Goal: Task Accomplishment & Management: Use online tool/utility

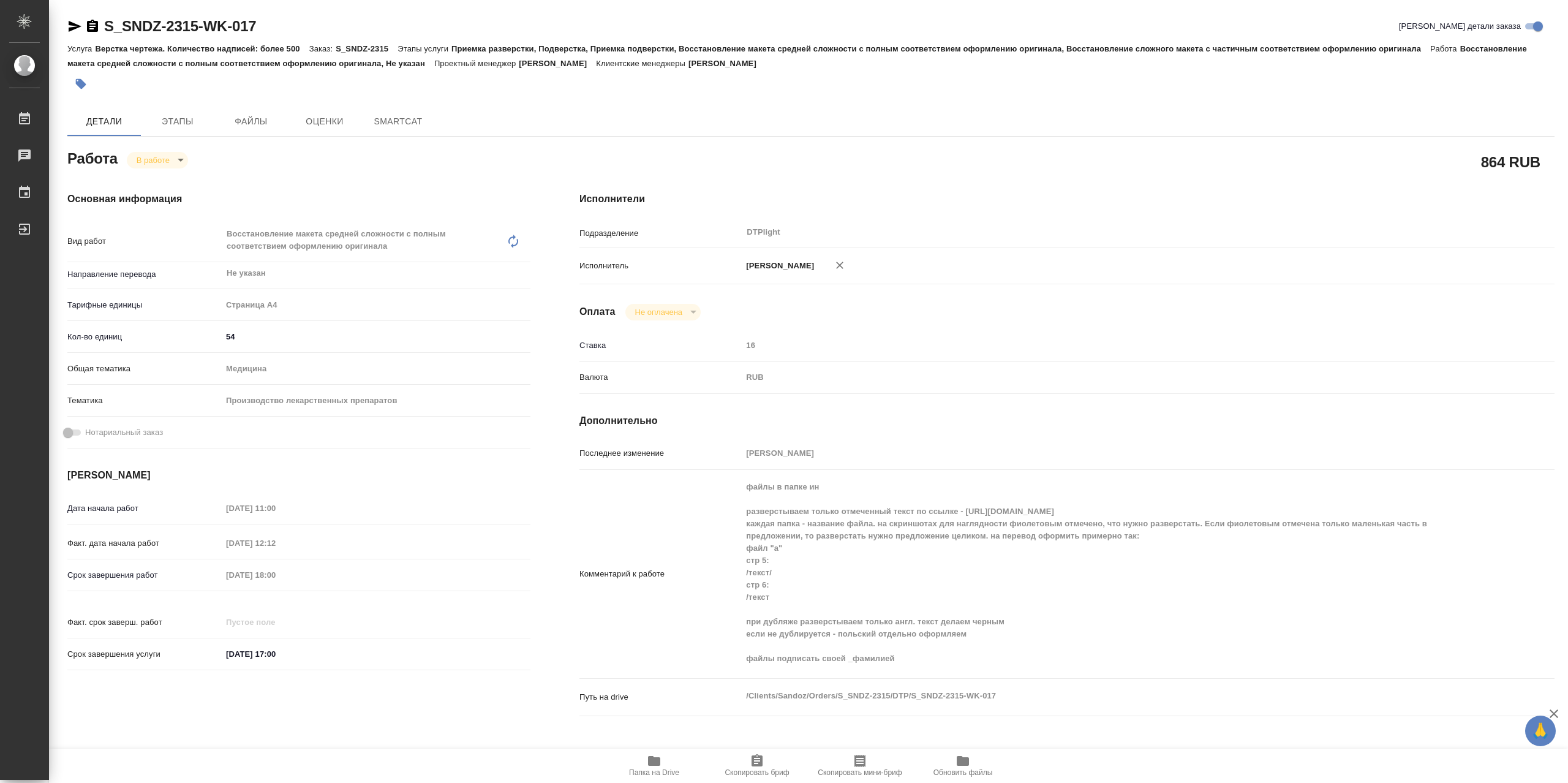
type textarea "x"
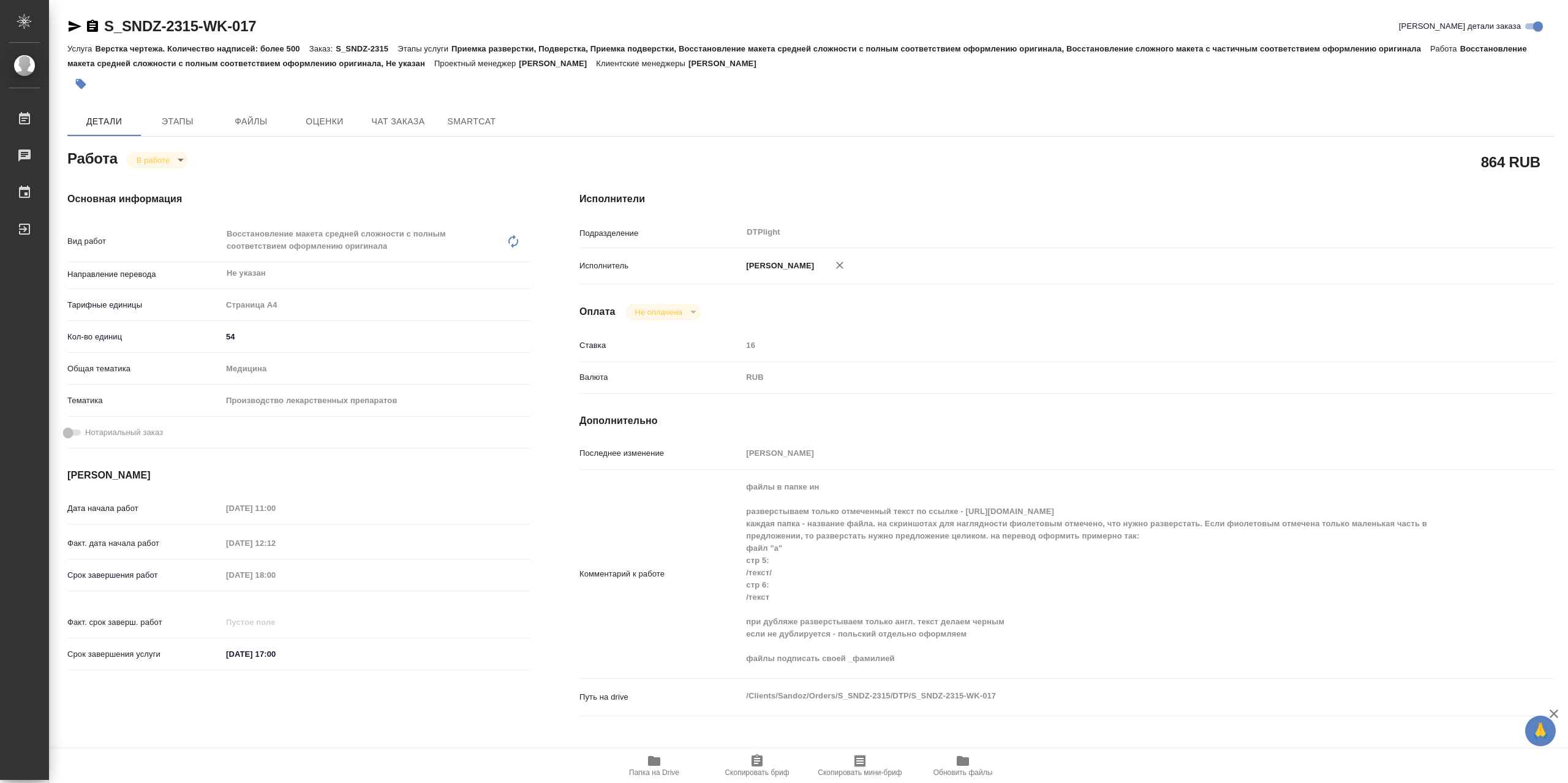
type textarea "x"
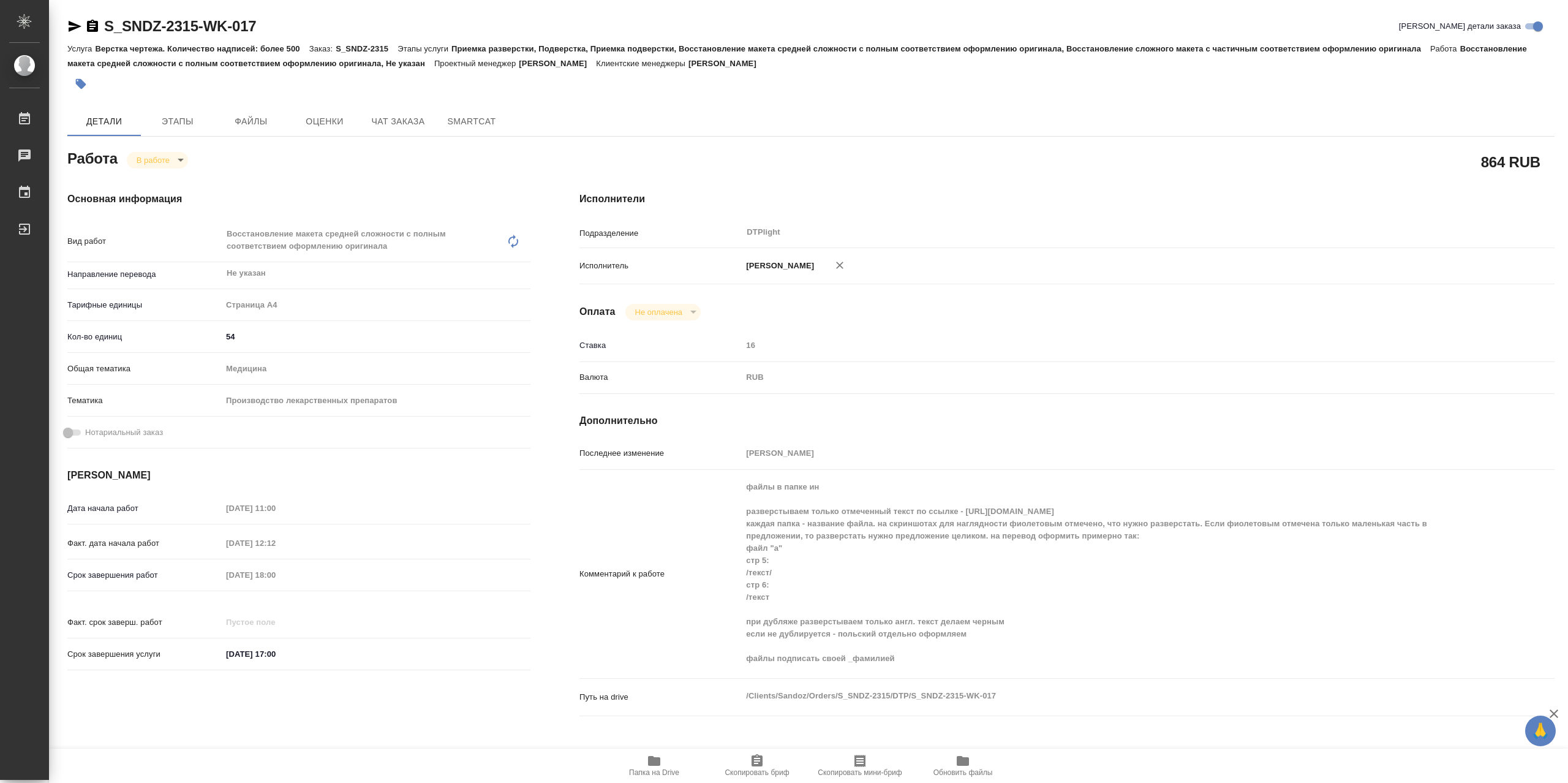
type textarea "x"
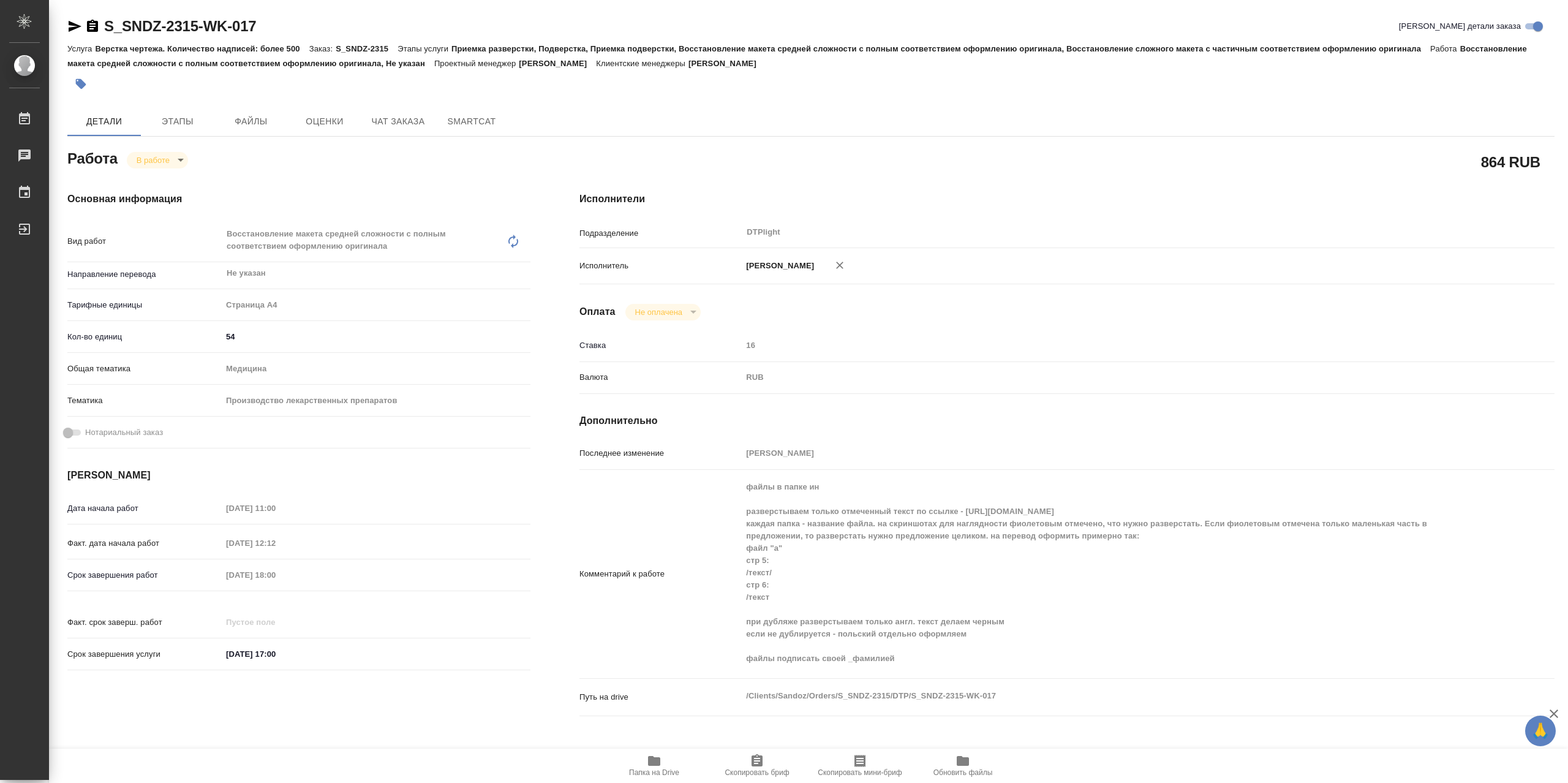
type textarea "x"
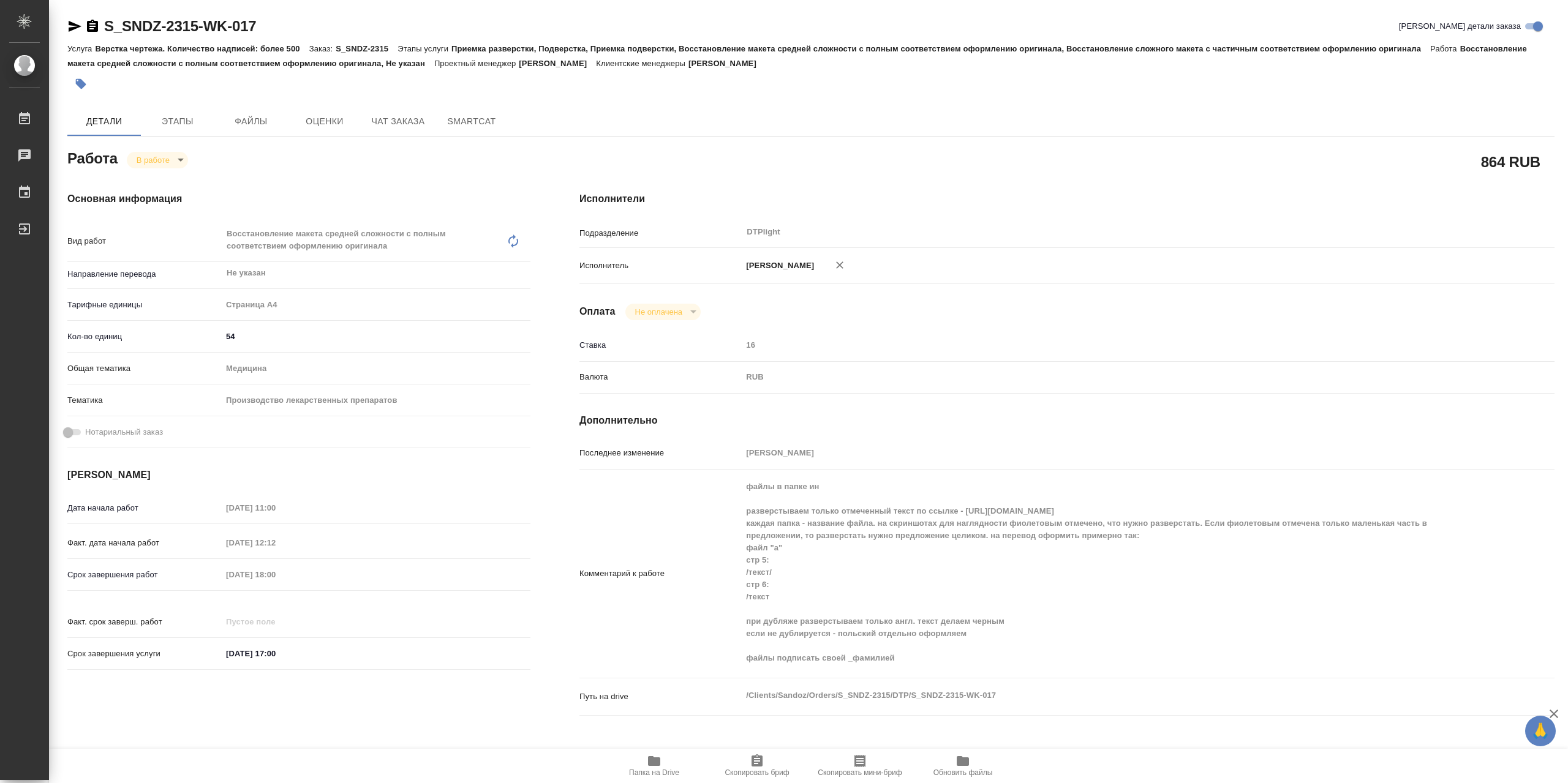
type textarea "x"
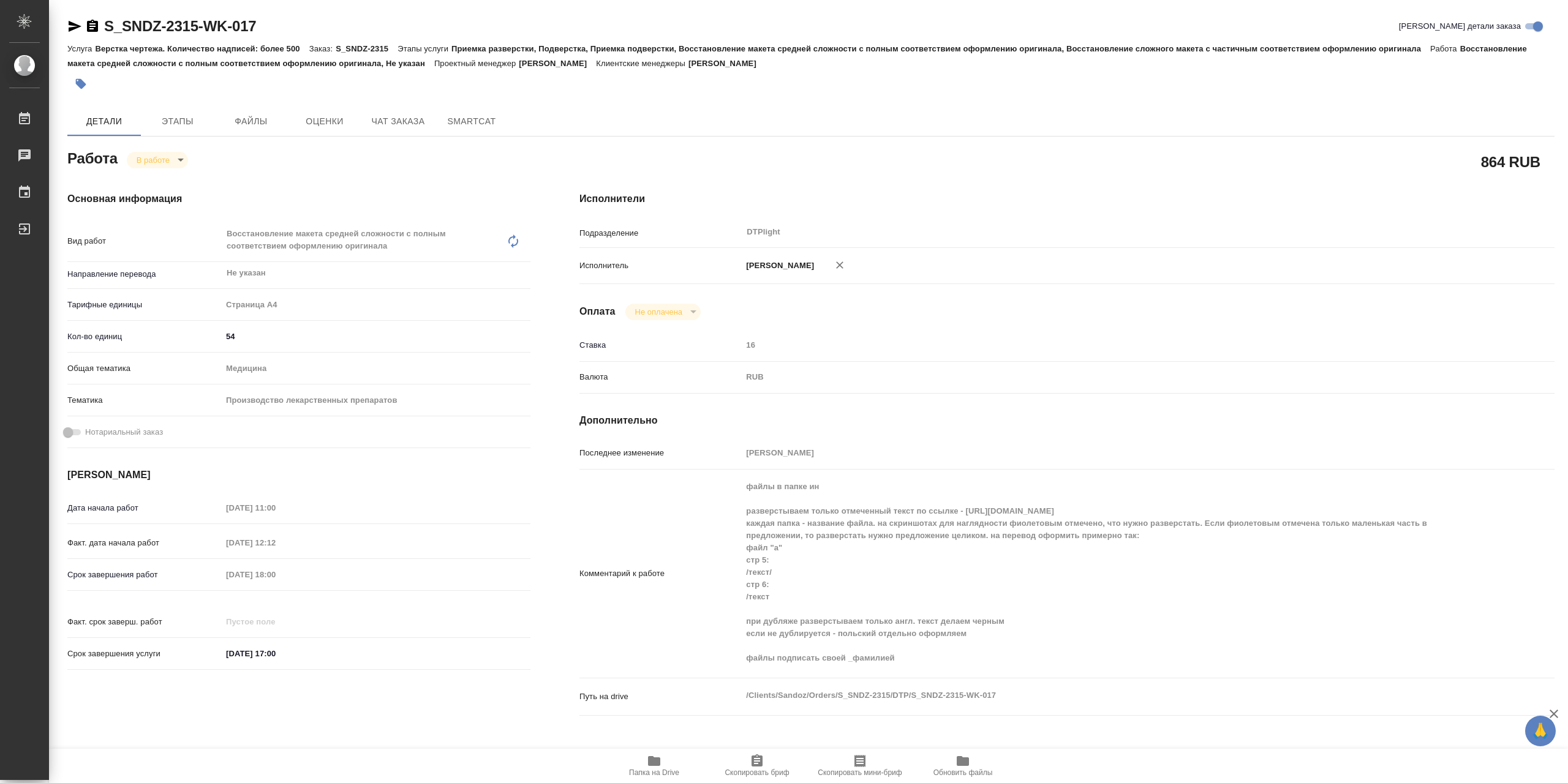
type textarea "x"
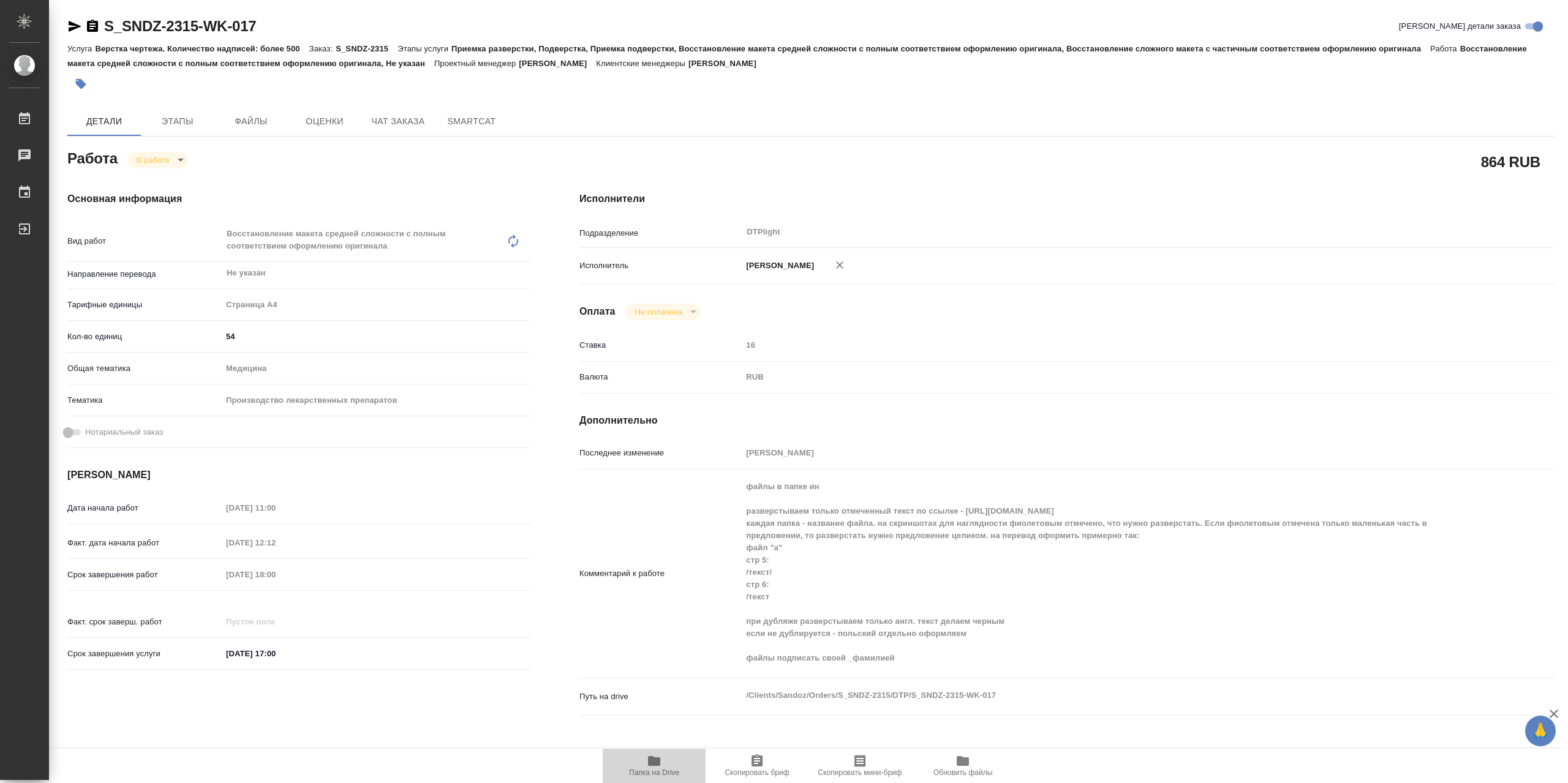
click at [651, 758] on icon "button" at bounding box center [653, 761] width 12 height 10
